Goal: Task Accomplishment & Management: Use online tool/utility

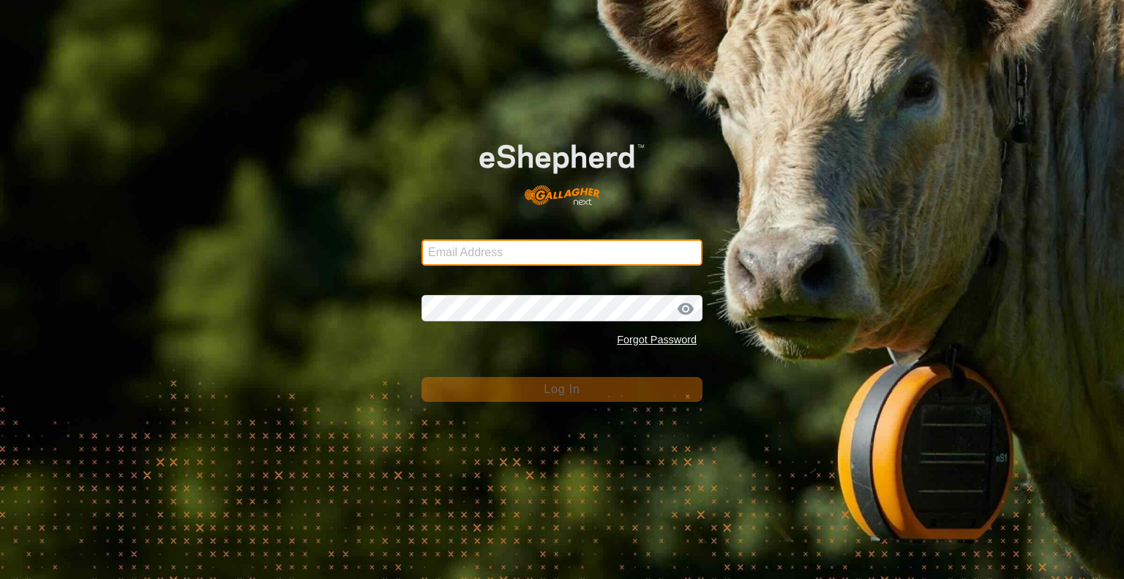
click at [602, 259] on input "Email Address" at bounding box center [562, 252] width 281 height 26
type input "[PERSON_NAME][EMAIL_ADDRESS][DOMAIN_NAME]"
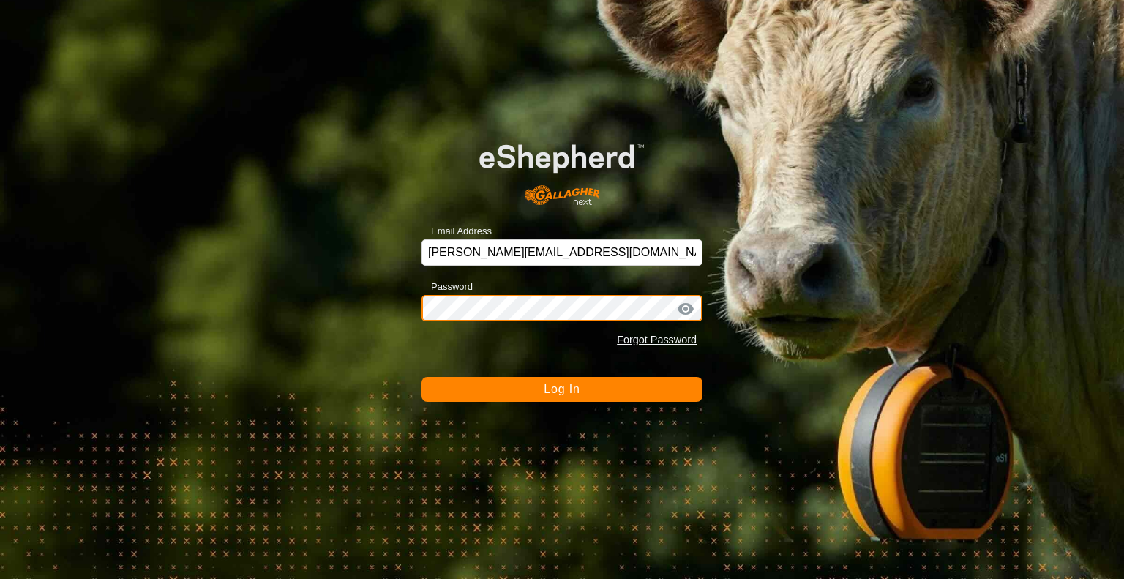
click at [422, 377] on button "Log In" at bounding box center [562, 389] width 281 height 25
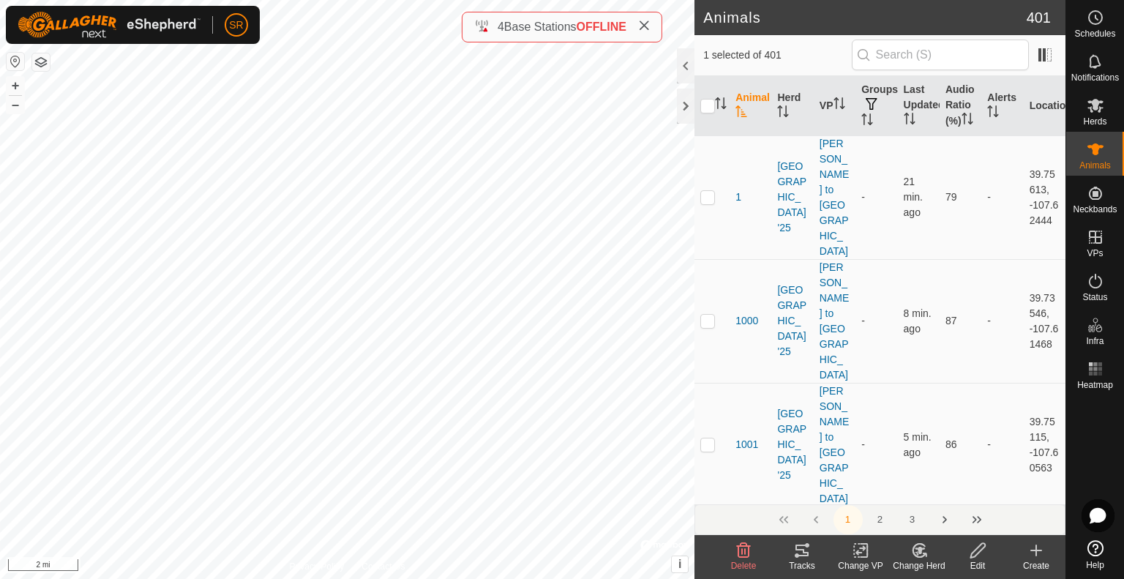
click at [800, 556] on icon at bounding box center [802, 551] width 18 height 18
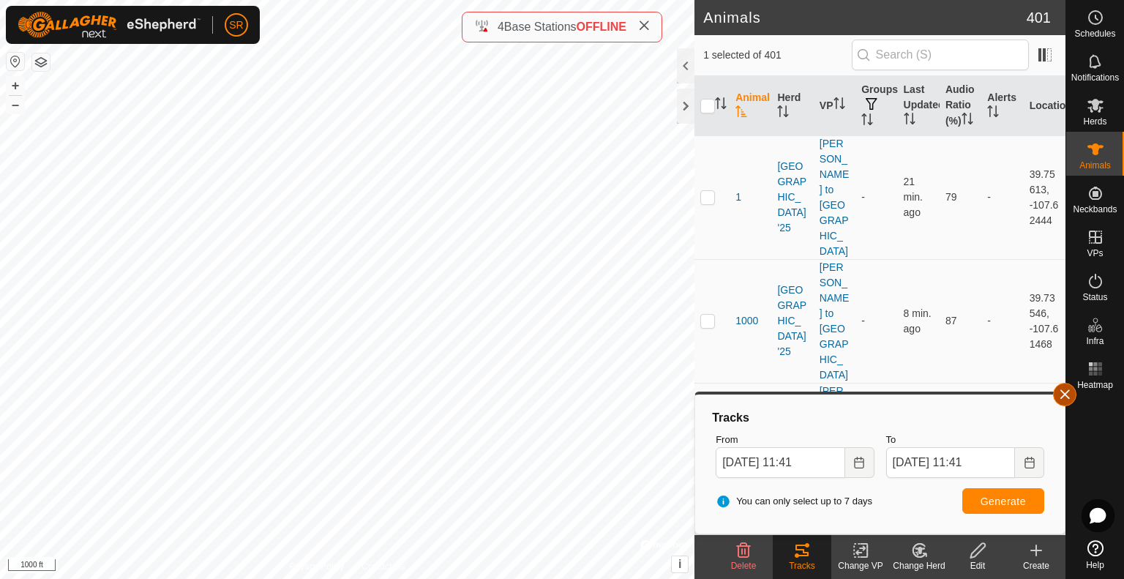
click at [1071, 392] on button "button" at bounding box center [1064, 394] width 23 height 23
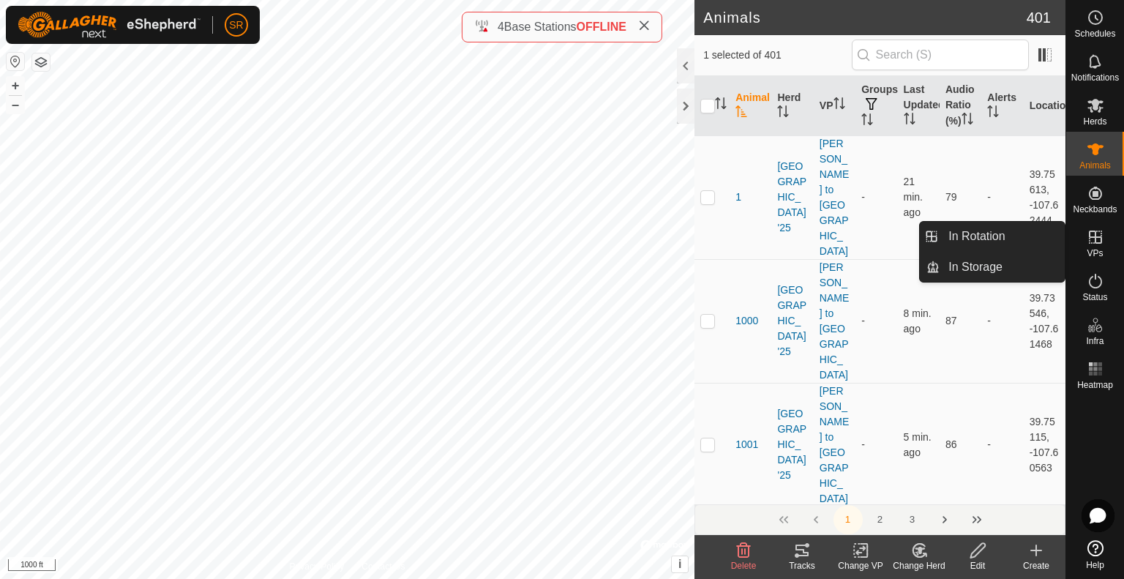
click at [1031, 239] on link "In Rotation" at bounding box center [1002, 236] width 125 height 29
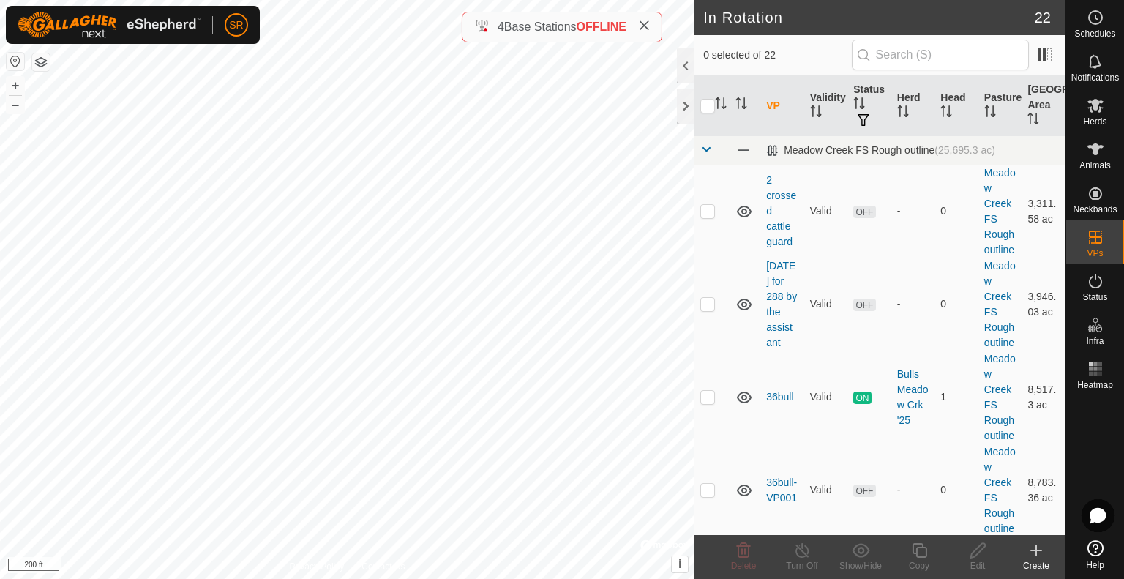
click at [1038, 550] on icon at bounding box center [1036, 551] width 18 height 18
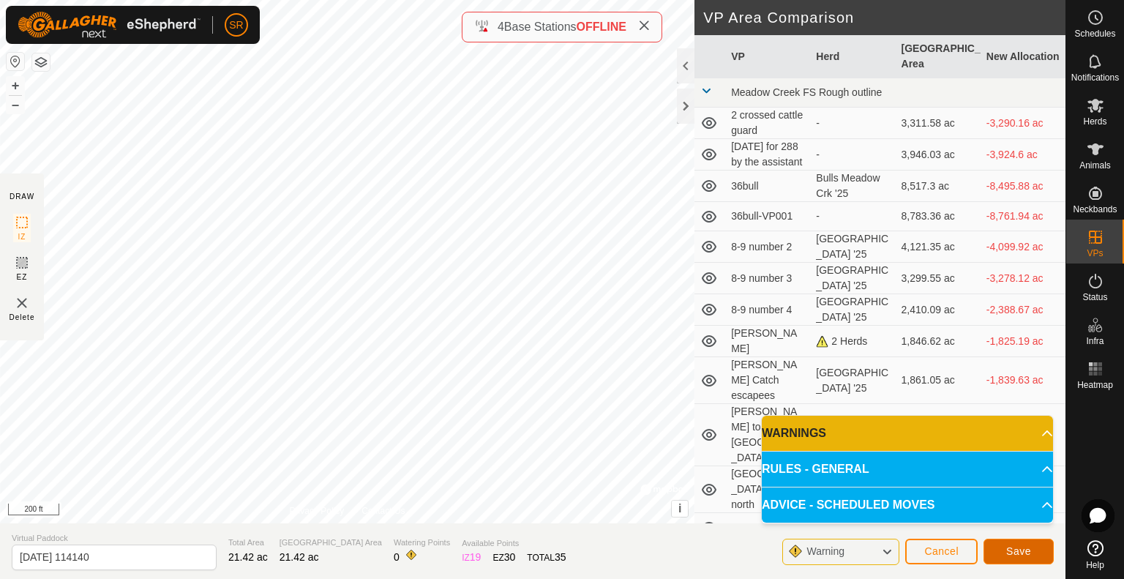
click at [1014, 545] on span "Save" at bounding box center [1018, 551] width 25 height 12
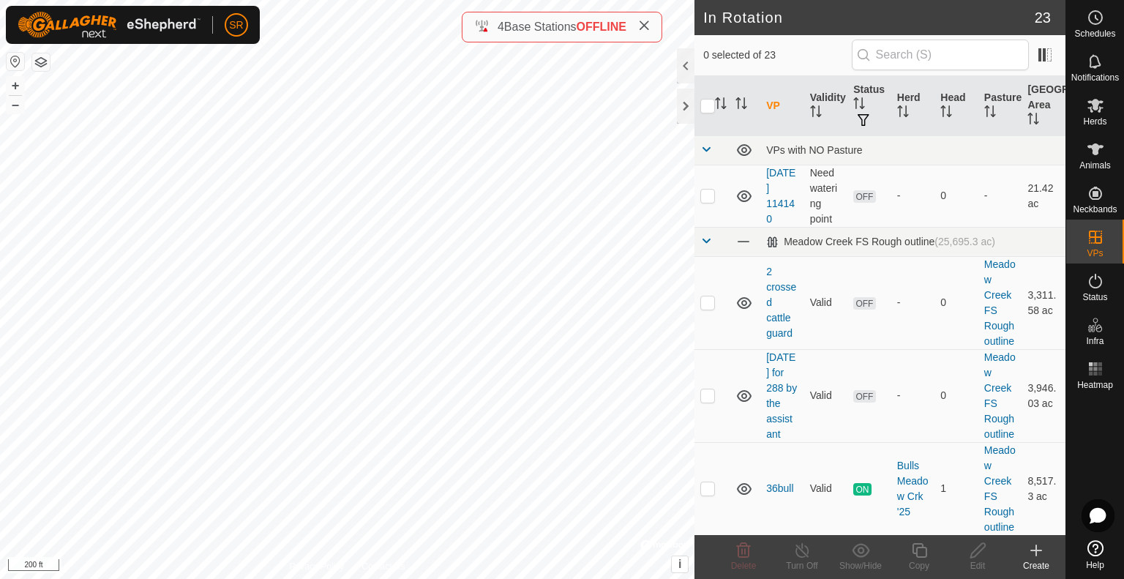
checkbox input "true"
click at [703, 110] on input "checkbox" at bounding box center [707, 106] width 15 height 15
checkbox input "true"
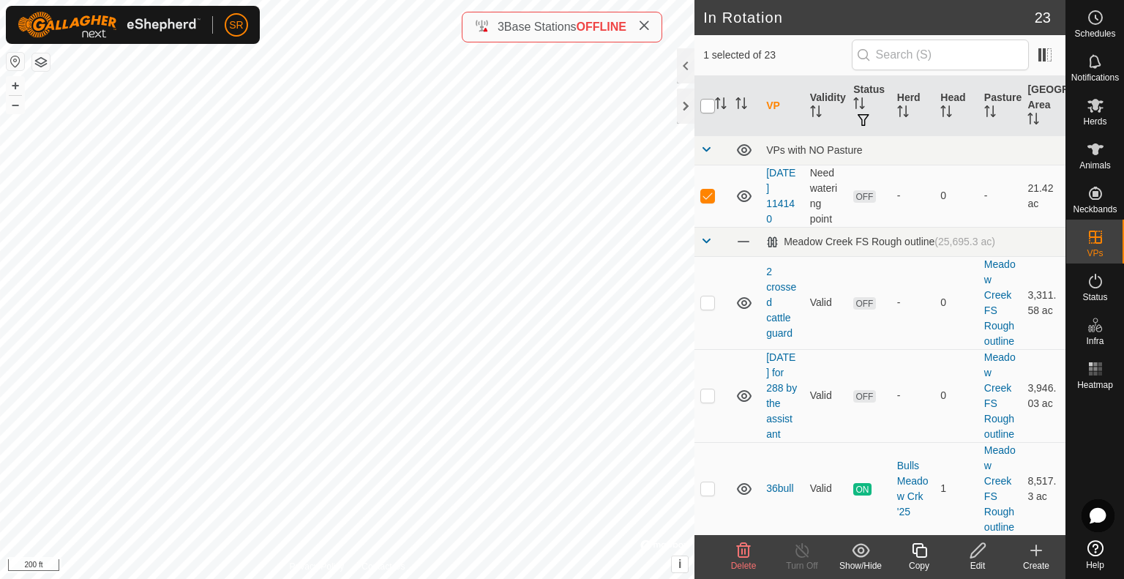
checkbox input "true"
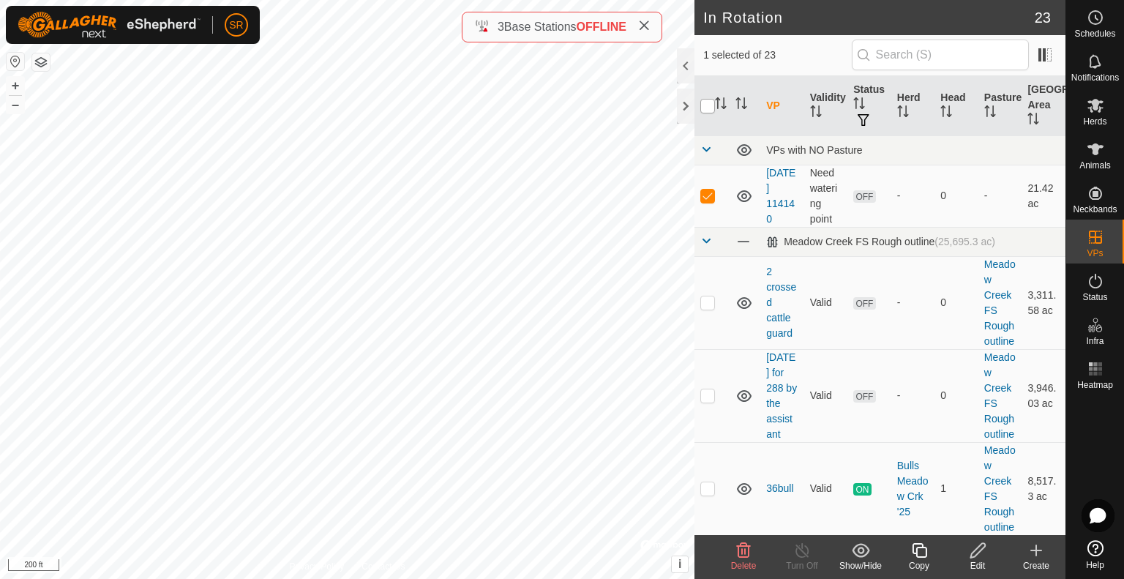
checkbox input "true"
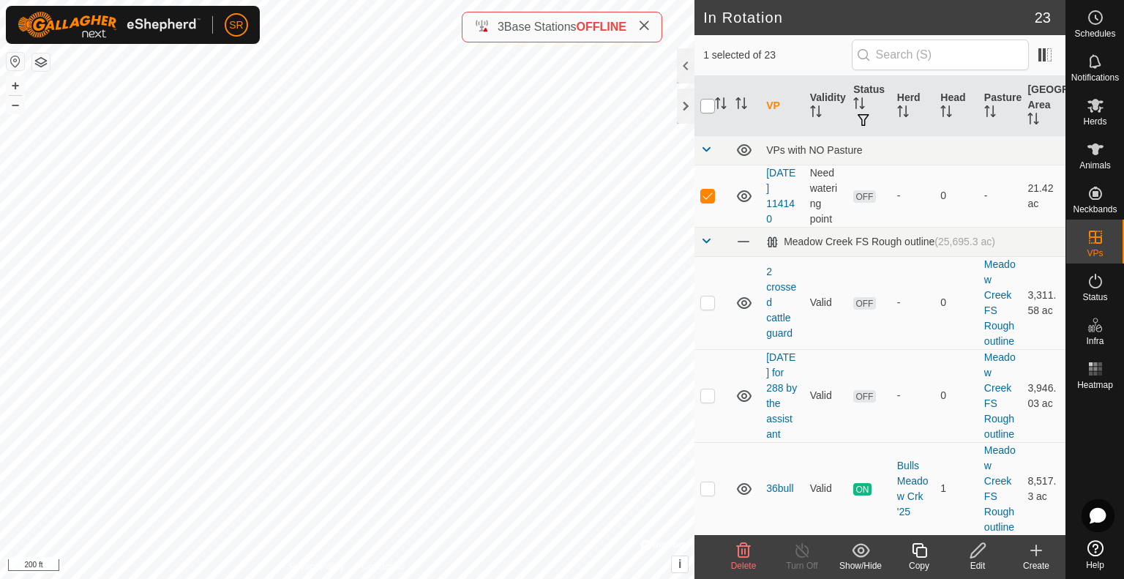
checkbox input "true"
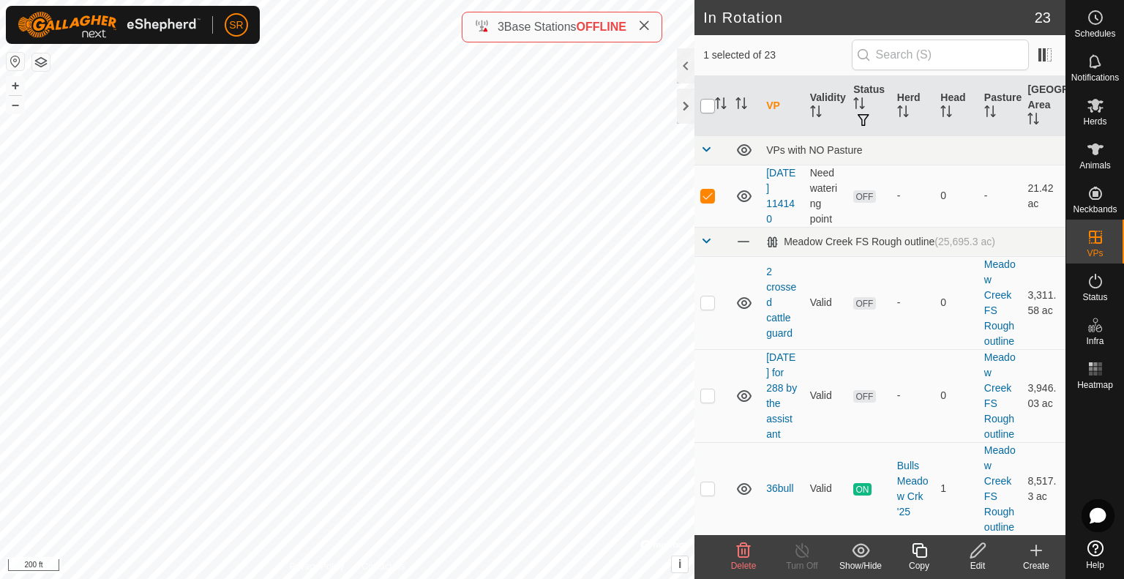
checkbox input "true"
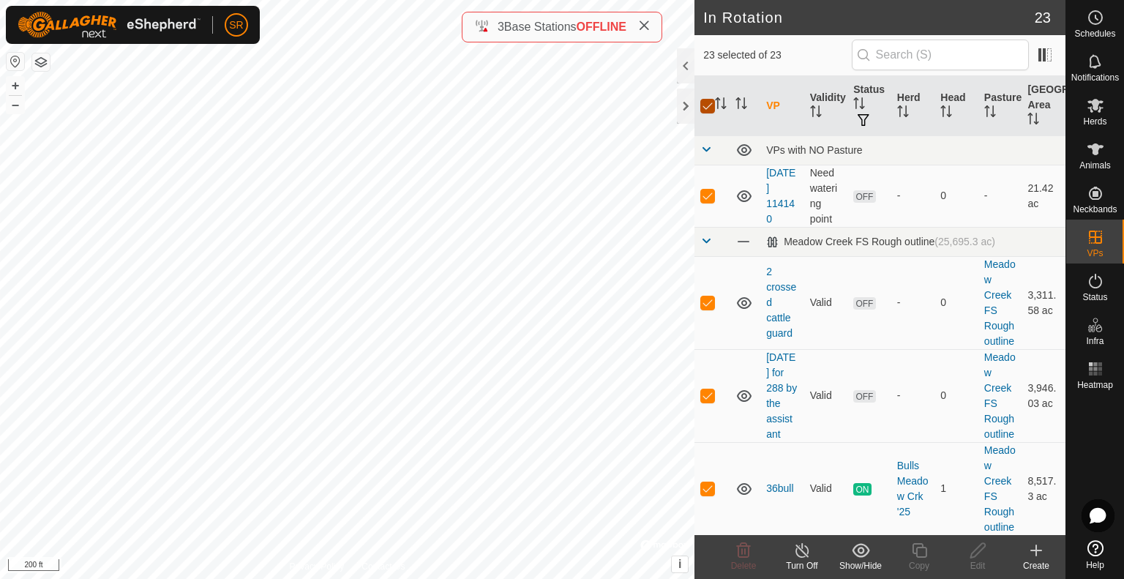
click at [703, 110] on input "checkbox" at bounding box center [707, 106] width 15 height 15
checkbox input "false"
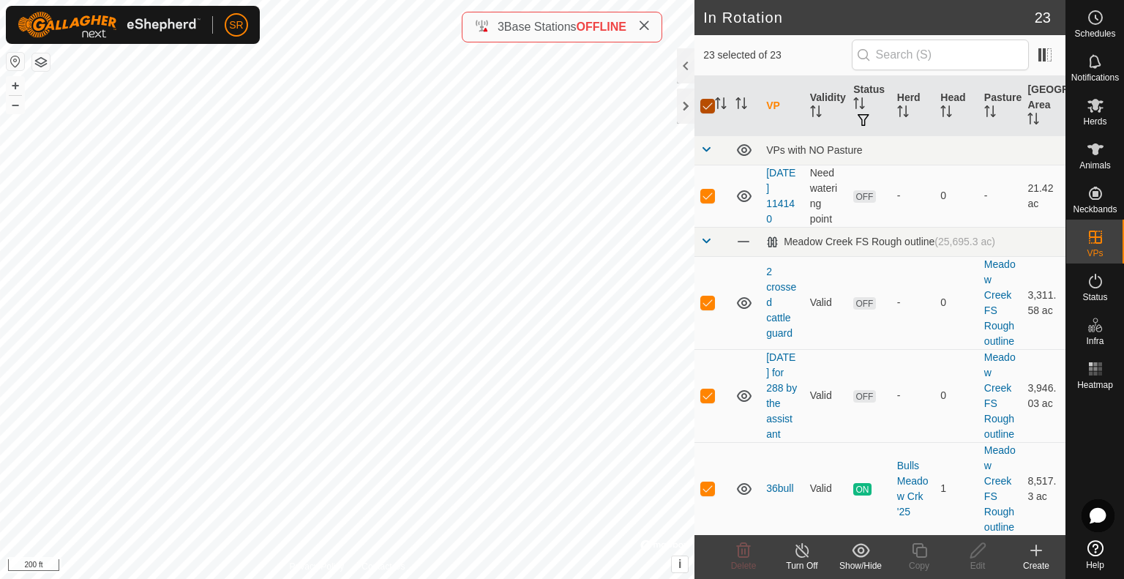
checkbox input "false"
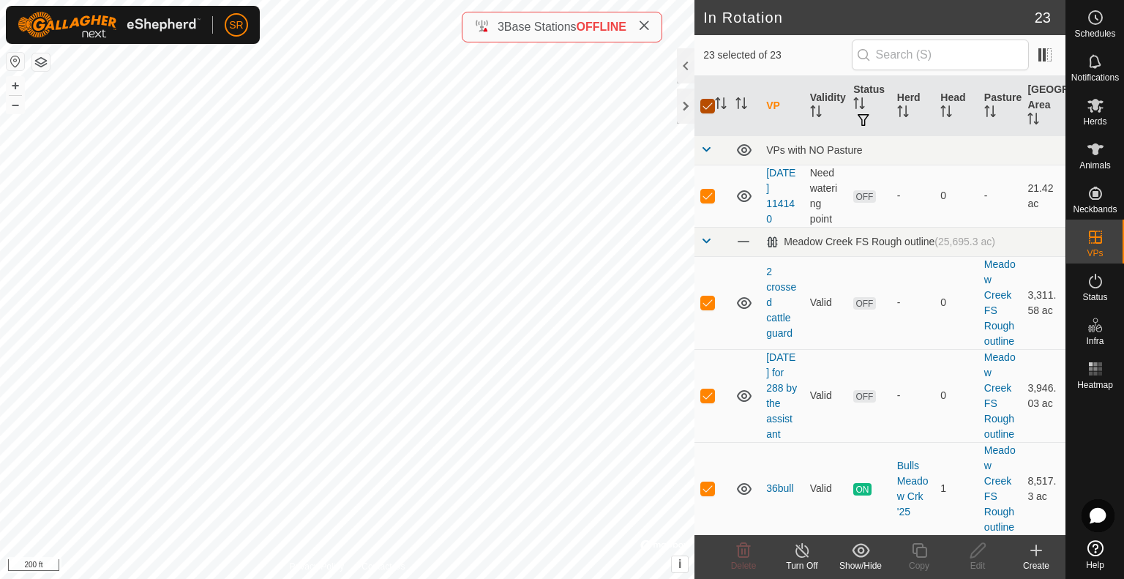
checkbox input "false"
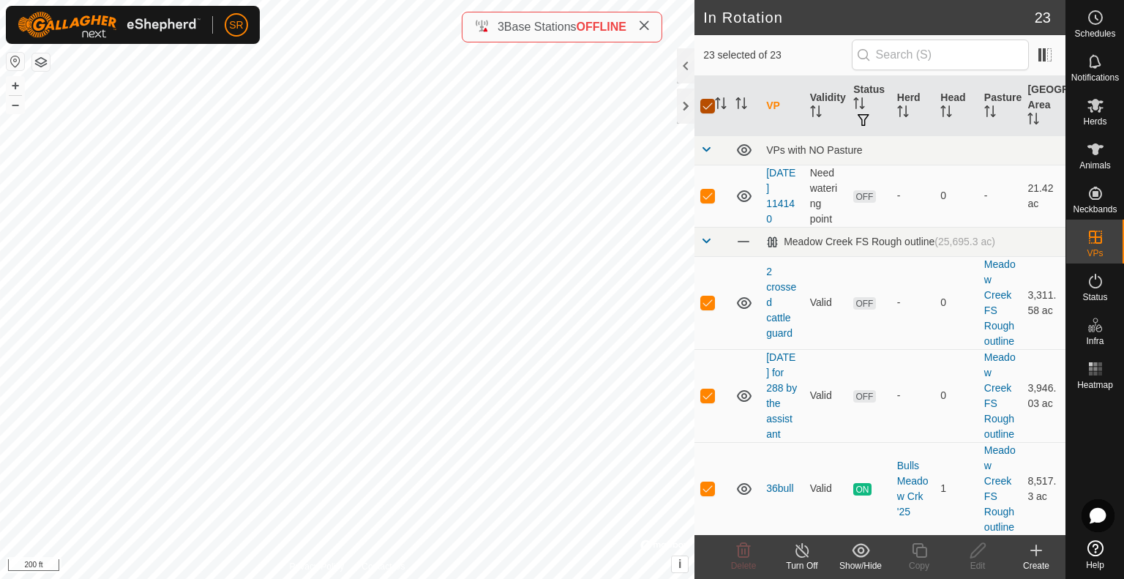
checkbox input "false"
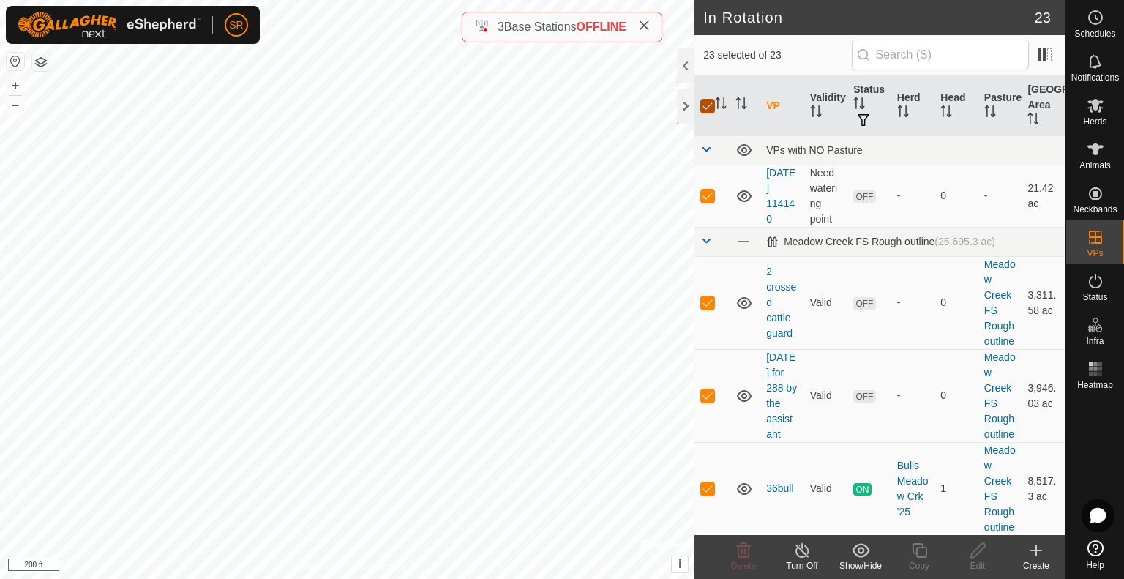
checkbox input "false"
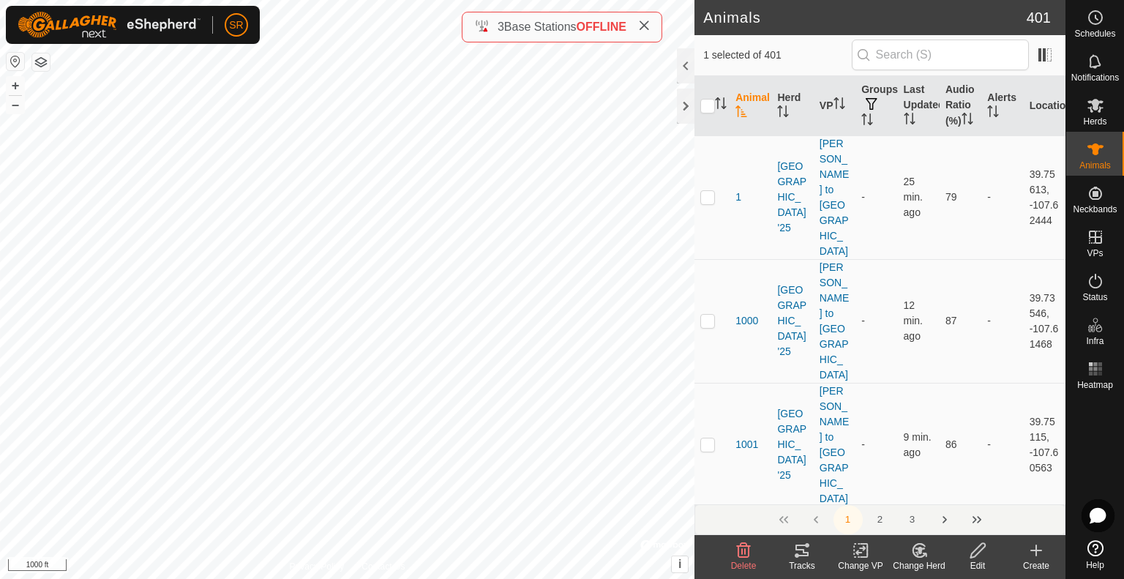
click at [853, 553] on icon at bounding box center [861, 551] width 18 height 18
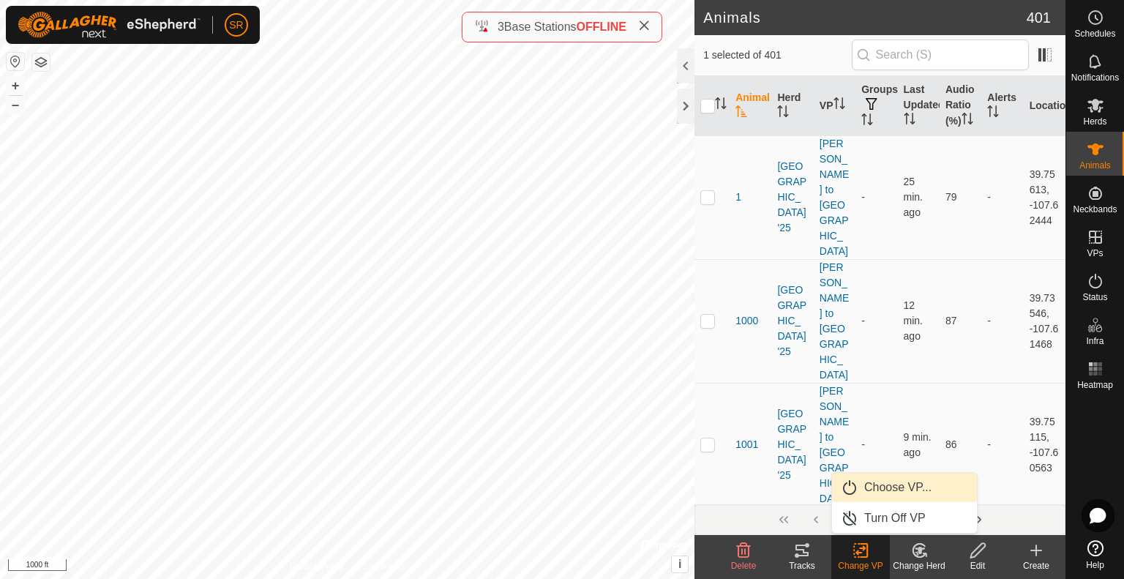
click at [879, 487] on link "Choose VP..." at bounding box center [904, 487] width 145 height 29
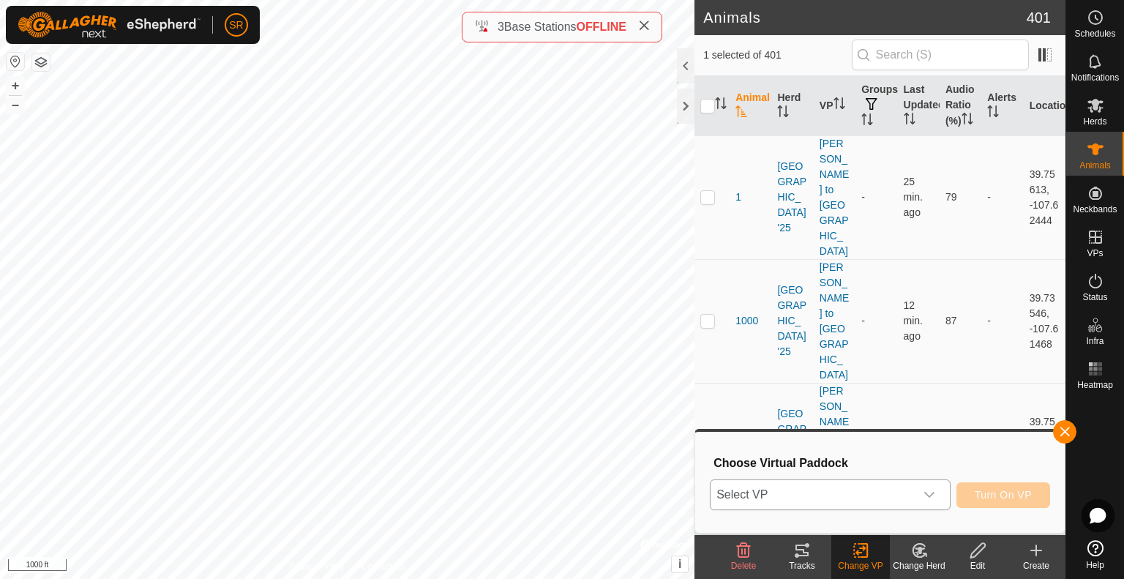
click at [836, 490] on span "Select VP" at bounding box center [813, 494] width 204 height 29
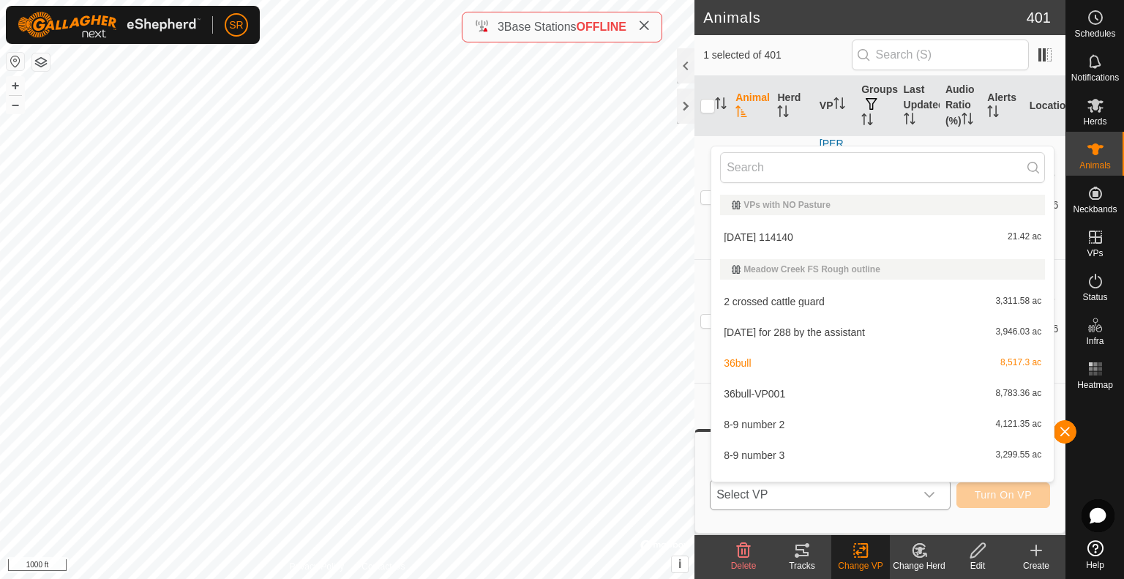
click at [757, 231] on li "[DATE] 114140 21.42 ac" at bounding box center [882, 236] width 342 height 29
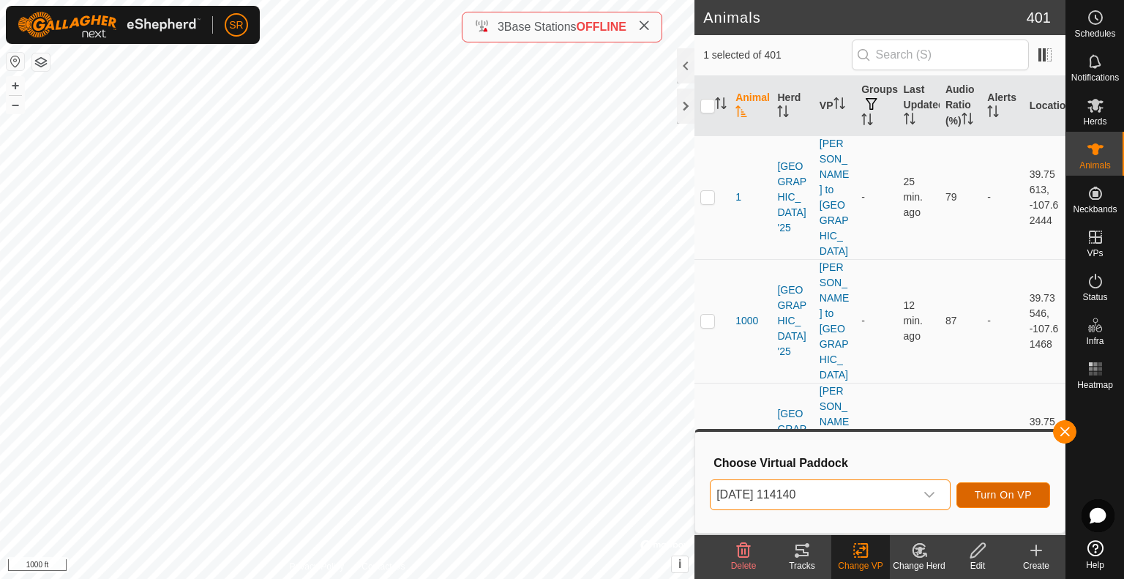
click at [1003, 491] on span "Turn On VP" at bounding box center [1003, 495] width 57 height 12
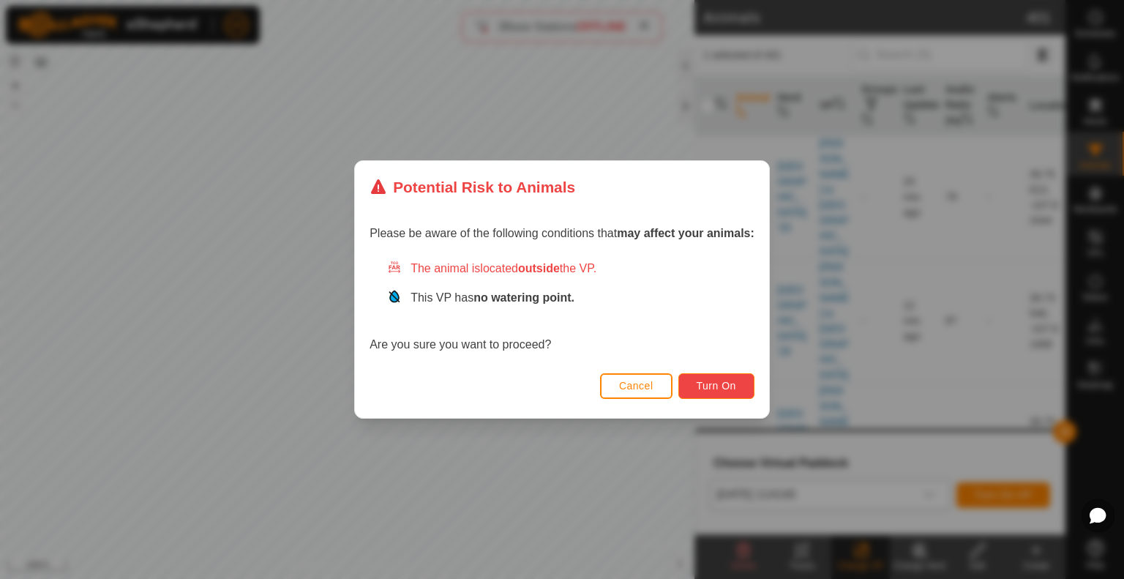
click at [733, 394] on button "Turn On" at bounding box center [716, 386] width 76 height 26
